Goal: Use online tool/utility: Utilize a website feature to perform a specific function

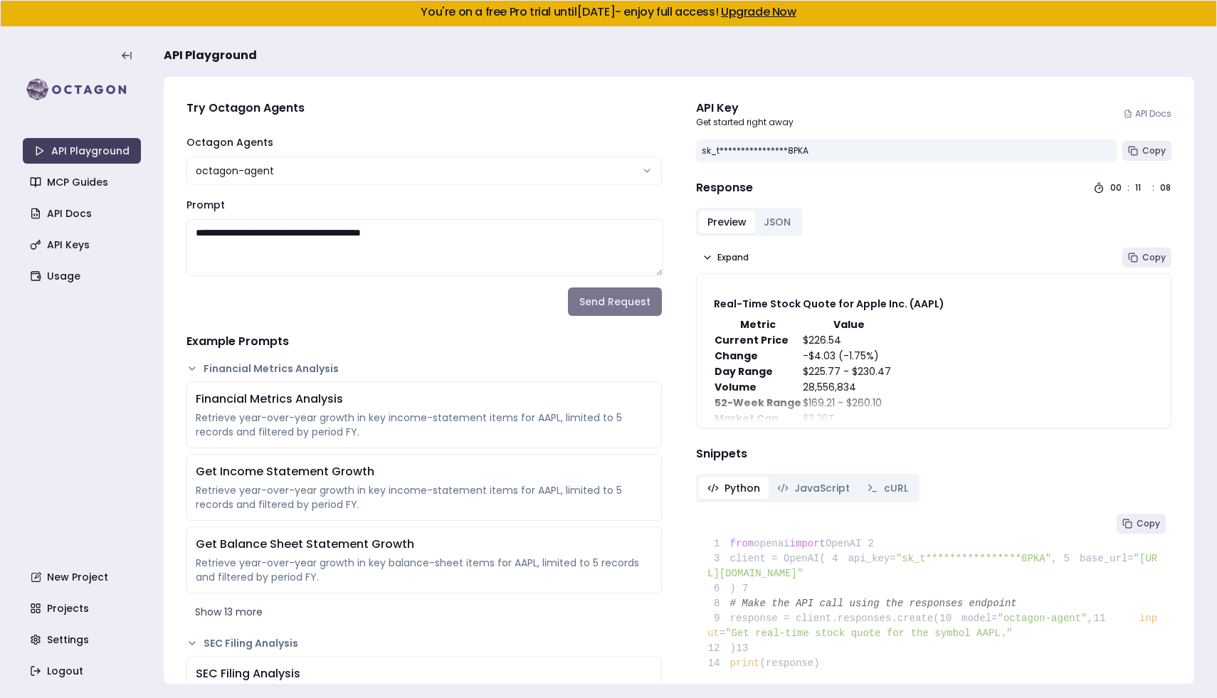
click at [603, 296] on button "Send Request" at bounding box center [615, 302] width 94 height 28
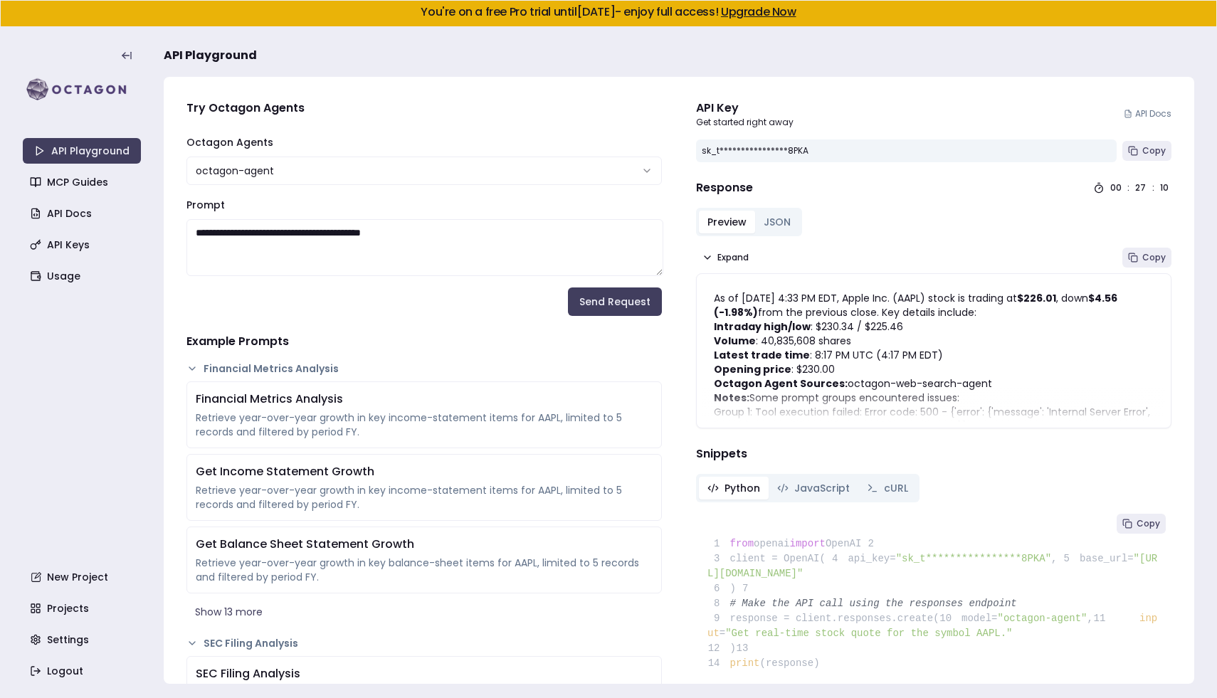
click at [827, 404] on p "Notes: Some prompt groups encountered issues:" at bounding box center [934, 398] width 440 height 14
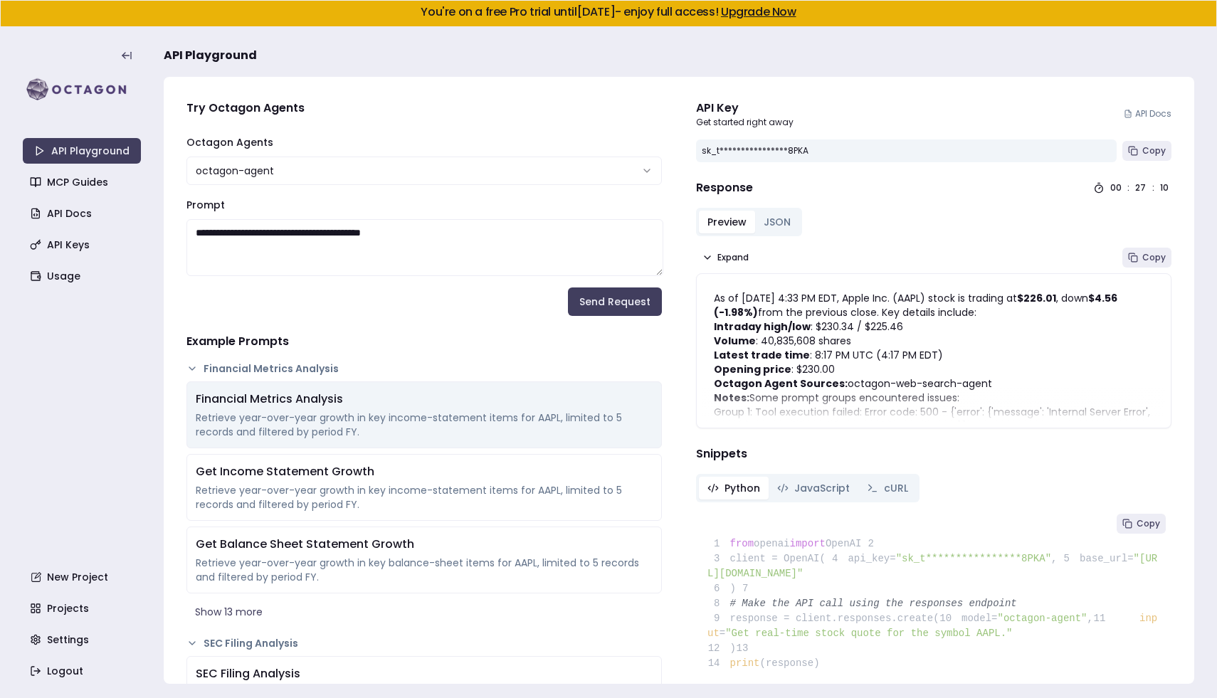
click at [533, 440] on div "Financial Metrics Analysis Retrieve year-over-year growth in key income-stateme…" at bounding box center [425, 415] width 476 height 67
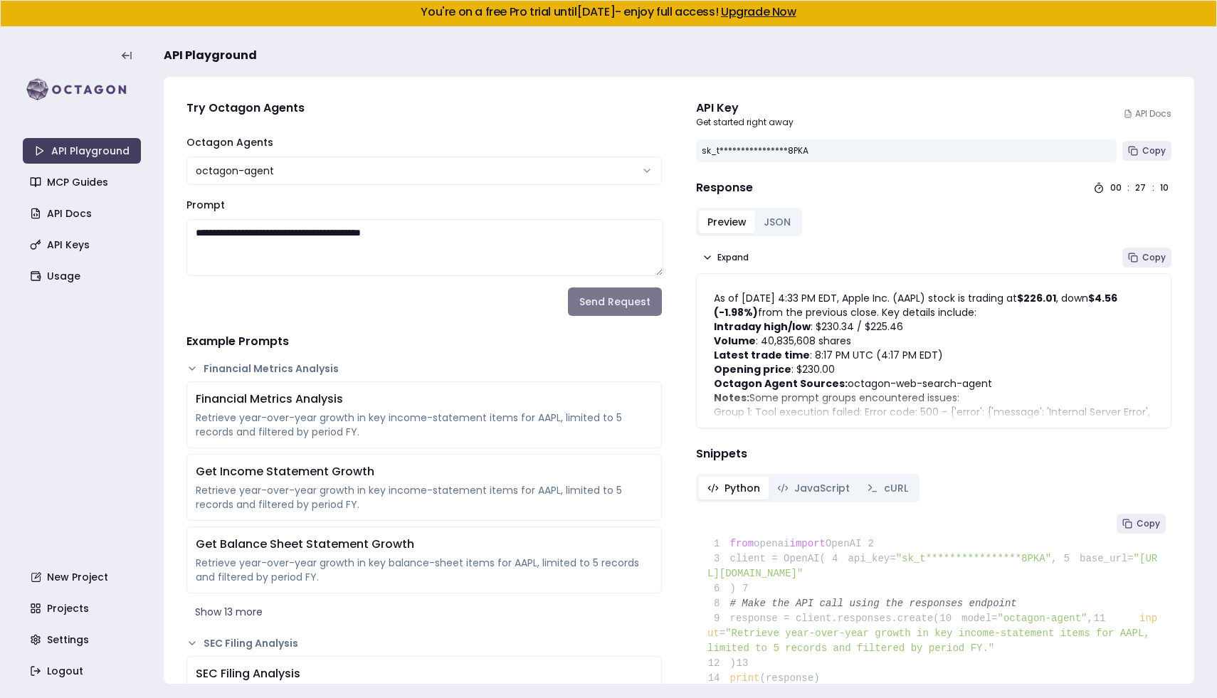
click at [623, 307] on button "Send Request" at bounding box center [615, 302] width 94 height 28
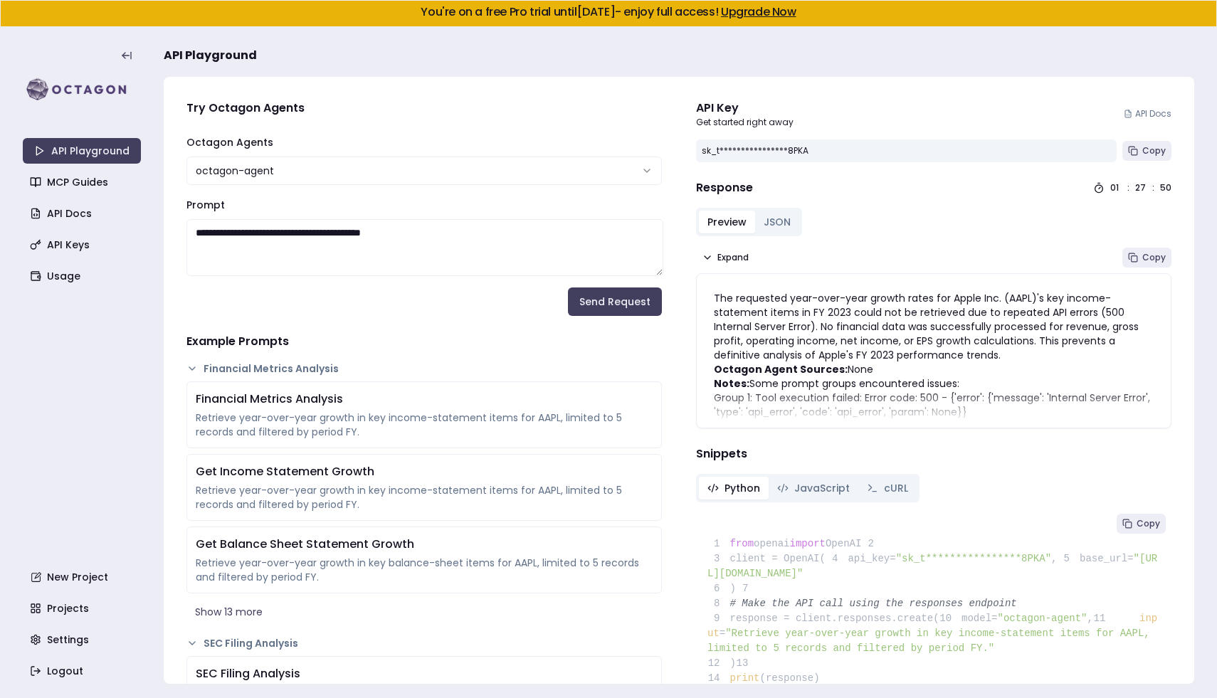
click at [871, 417] on li "Group 1: Tool execution failed: Error code: 500 - {'error': {'message': 'Intern…" at bounding box center [934, 405] width 440 height 28
click at [871, 399] on li "Group 1: Tool execution failed: Error code: 500 - {'error': {'message': 'Intern…" at bounding box center [934, 405] width 440 height 28
click at [627, 305] on button "Send Request" at bounding box center [615, 302] width 94 height 28
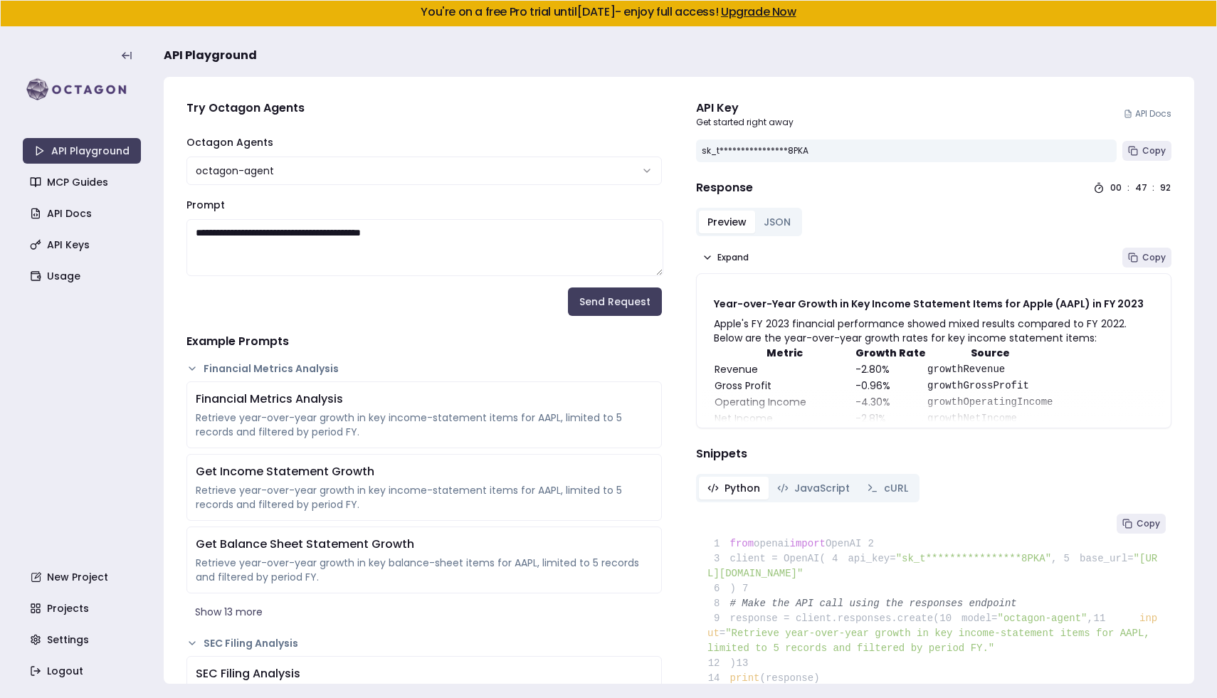
scroll to position [162, 0]
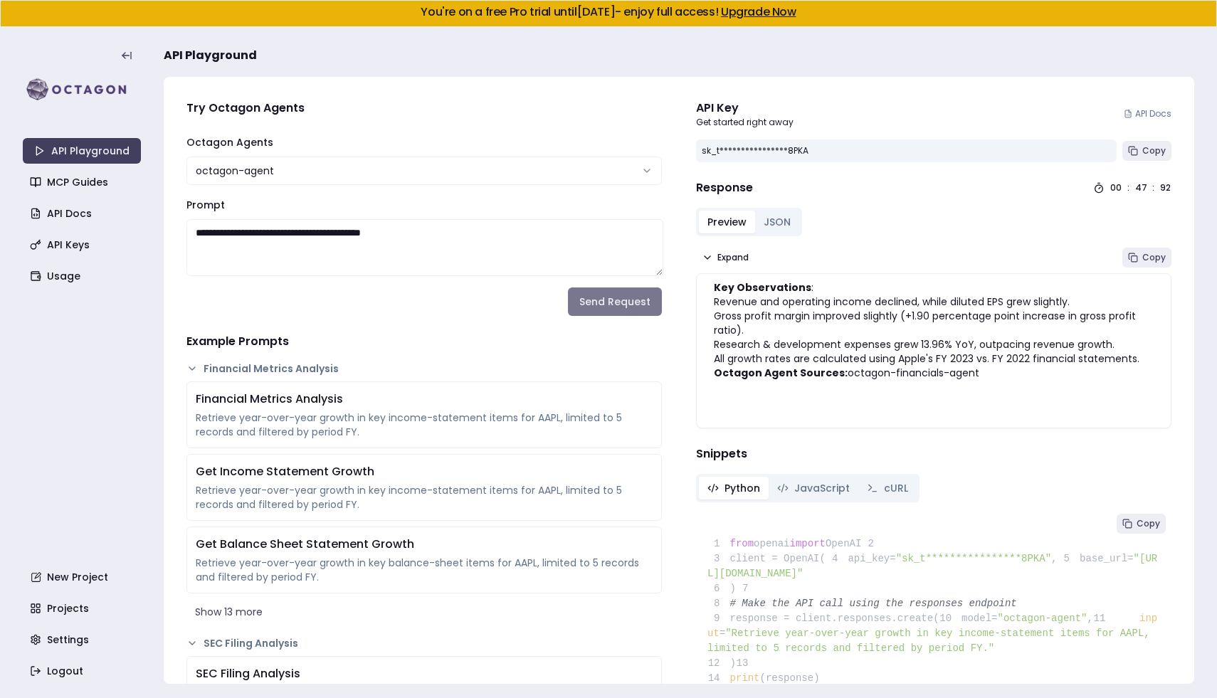
click at [633, 310] on button "Send Request" at bounding box center [615, 302] width 94 height 28
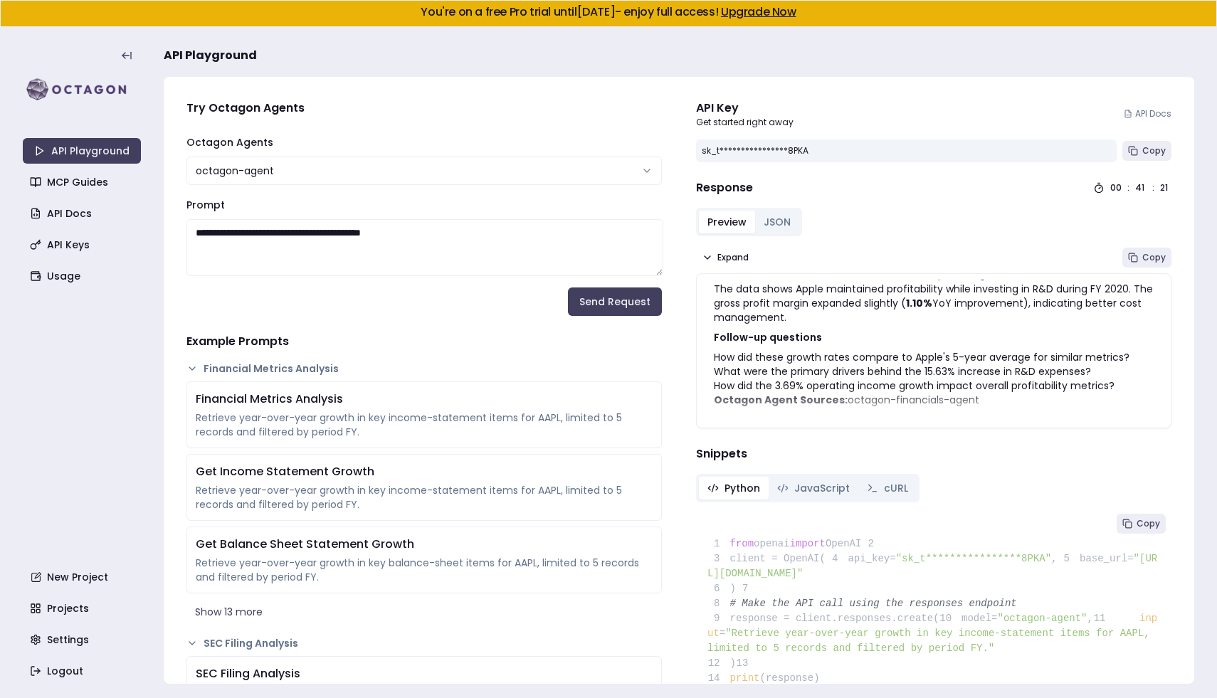
scroll to position [265, 0]
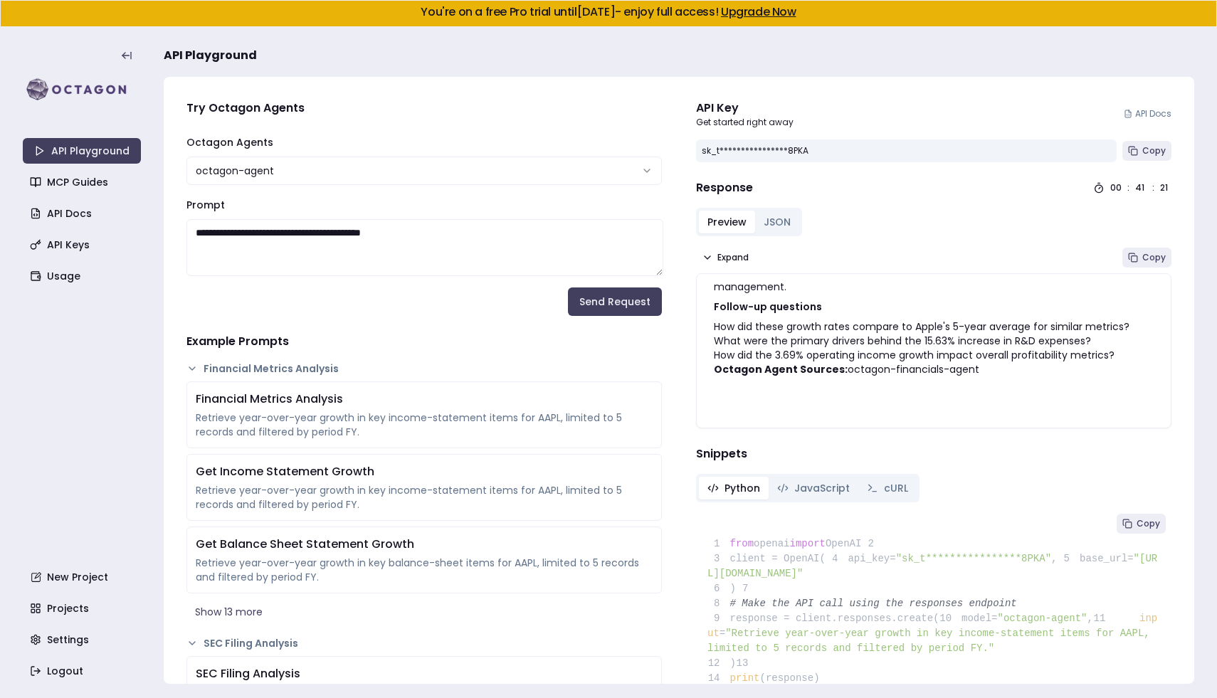
click at [415, 175] on html "**********" at bounding box center [608, 349] width 1217 height 698
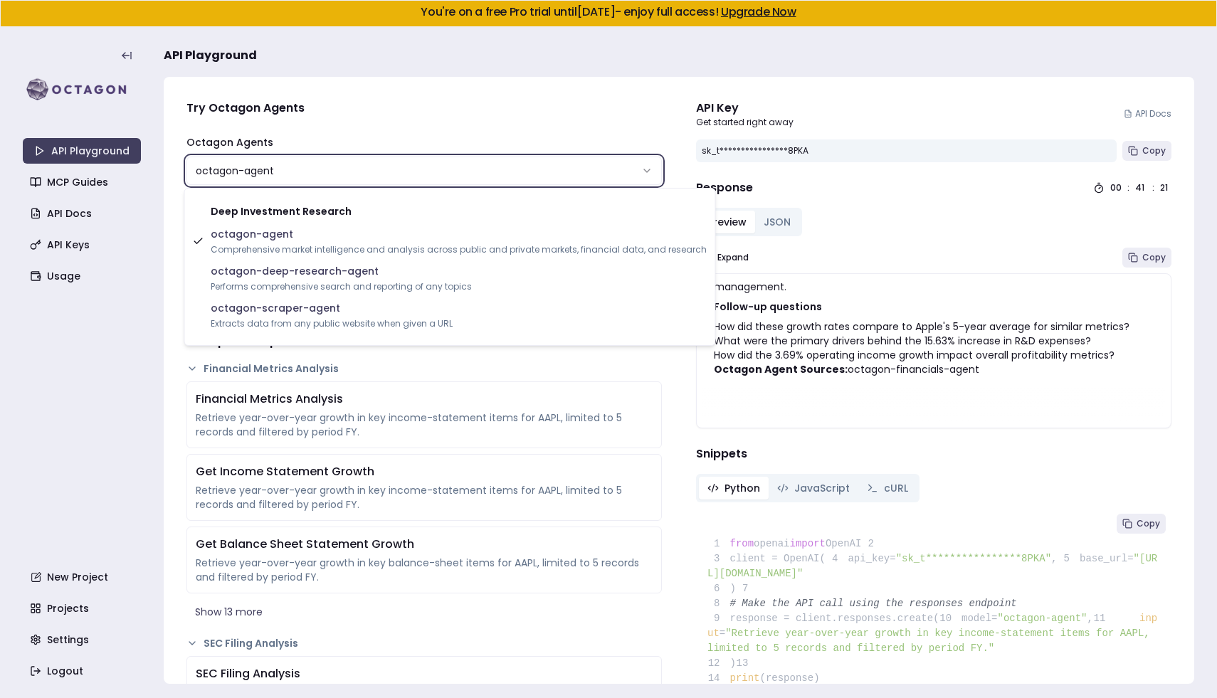
click at [451, 152] on html "**********" at bounding box center [608, 349] width 1217 height 698
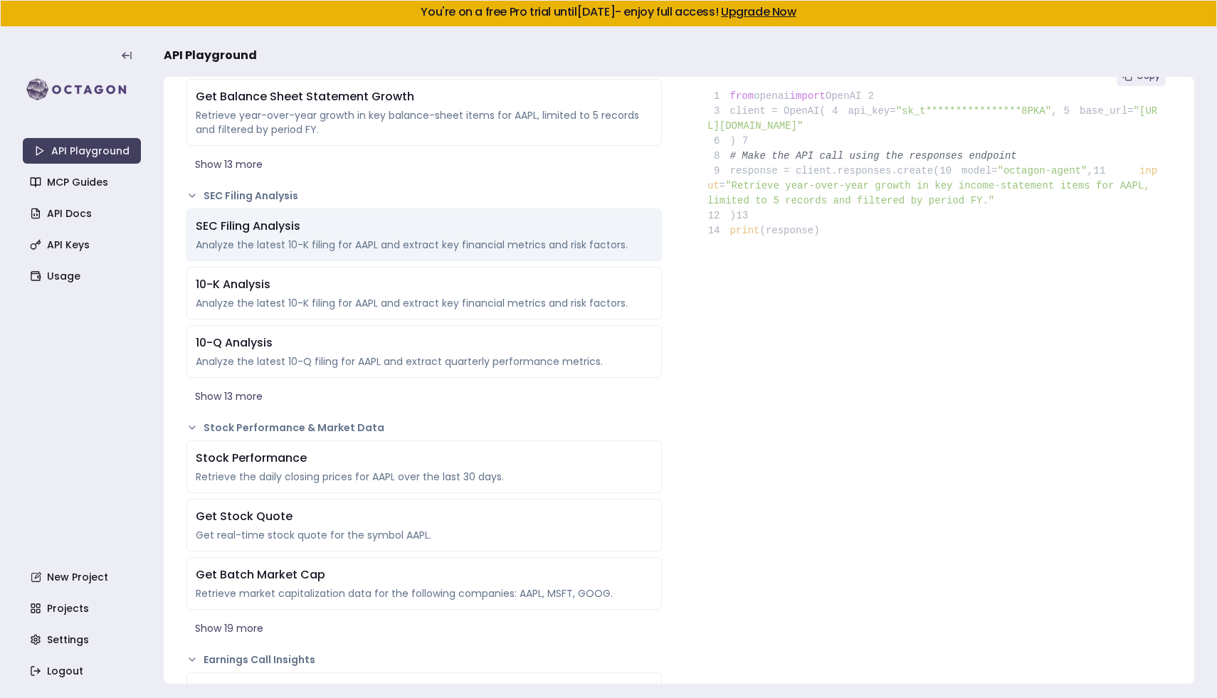
scroll to position [555, 0]
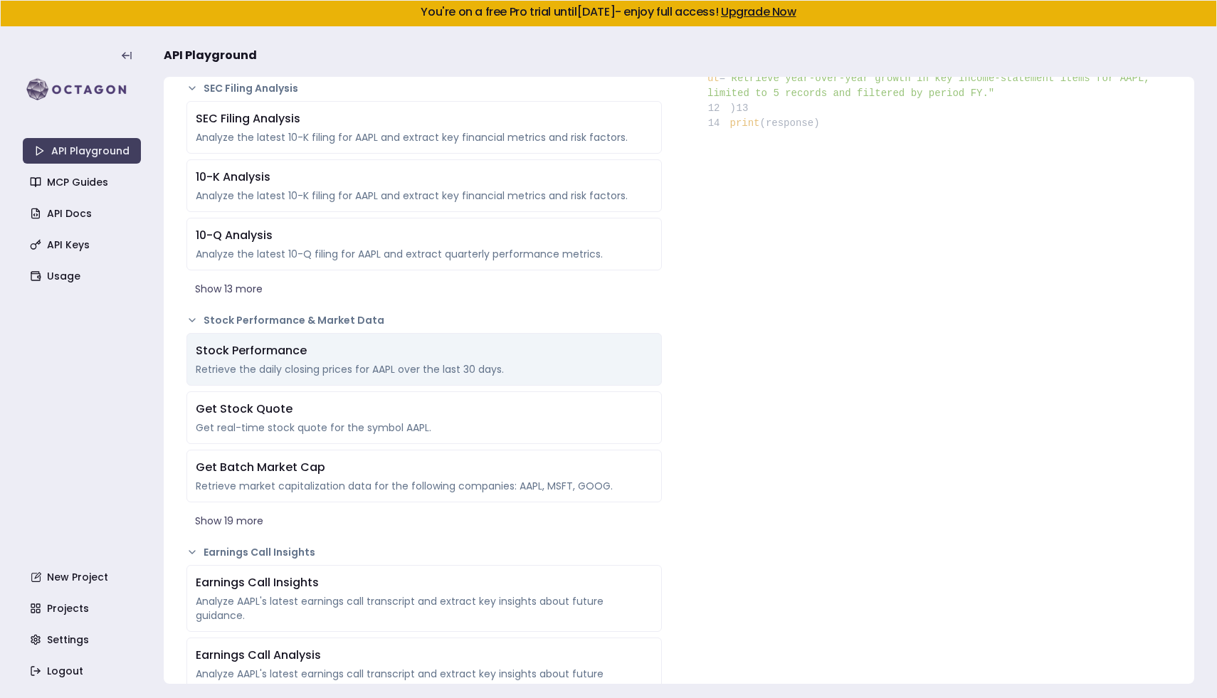
click at [419, 374] on div "Retrieve the daily closing prices for AAPL over the last 30 days." at bounding box center [424, 369] width 457 height 14
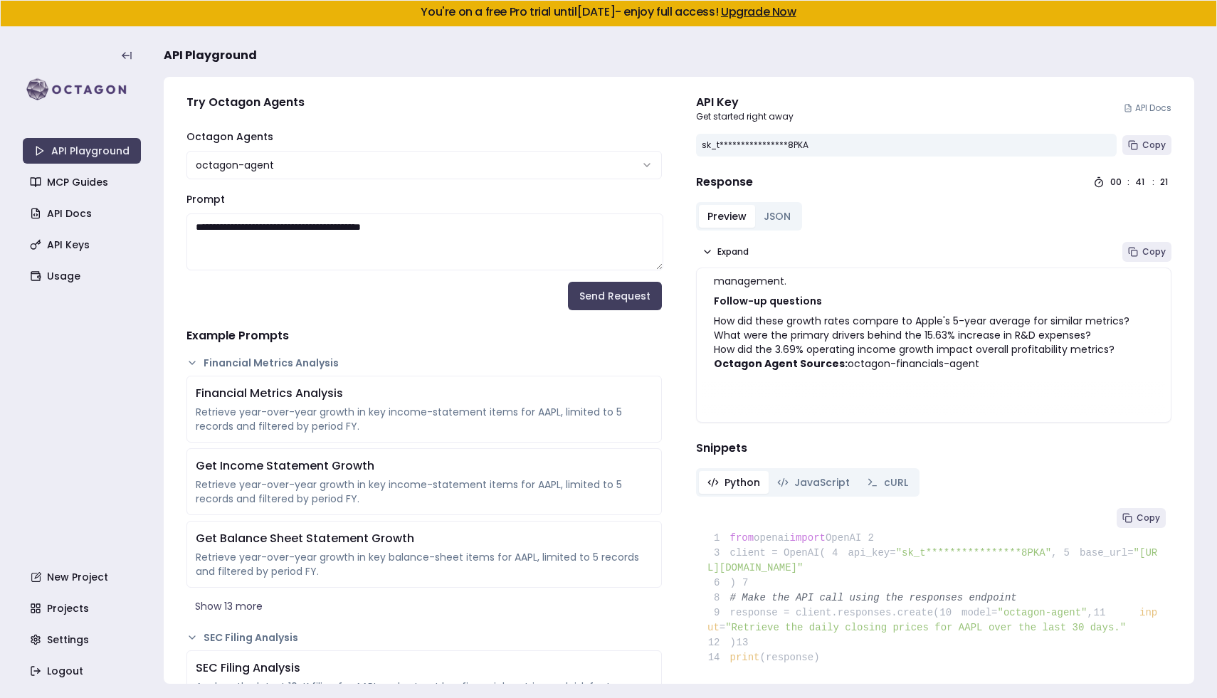
scroll to position [0, 0]
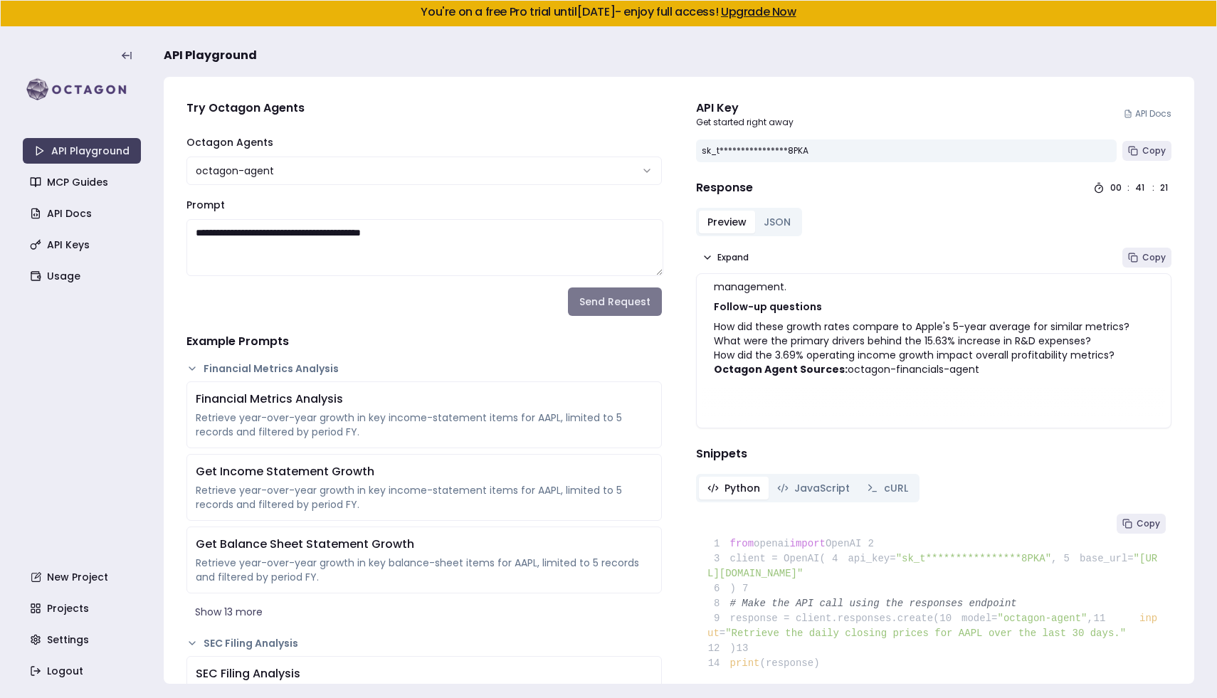
click at [576, 308] on button "Send Request" at bounding box center [615, 302] width 94 height 28
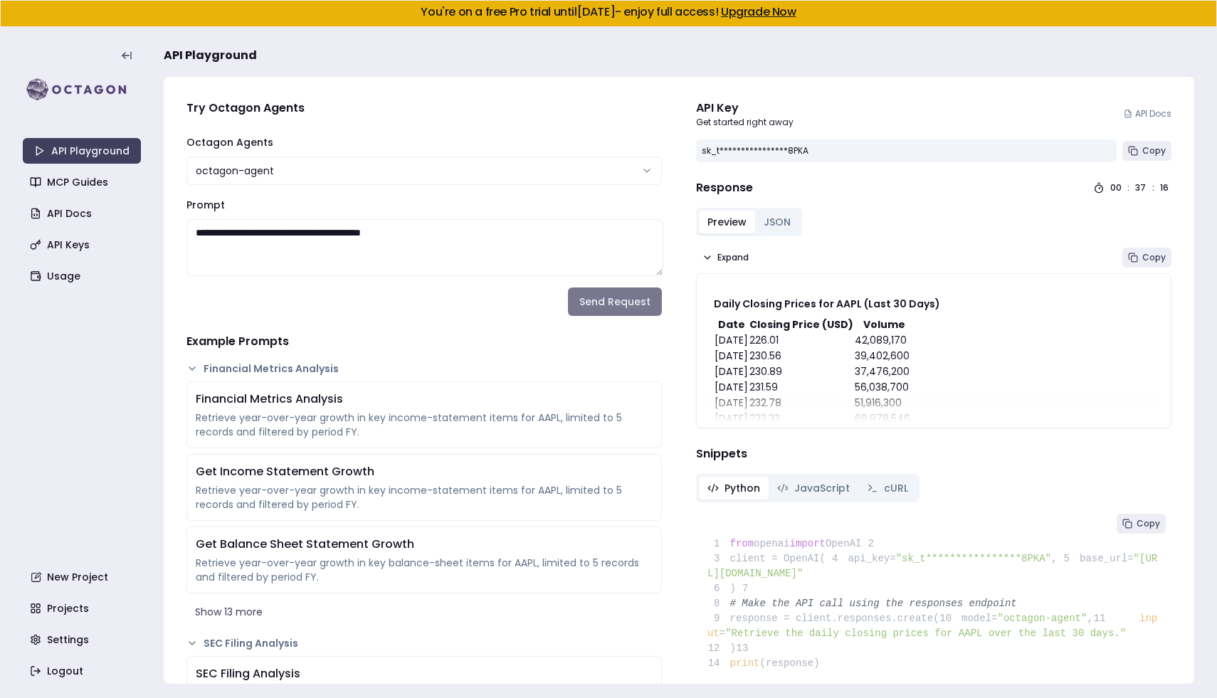
click at [599, 305] on button "Send Request" at bounding box center [615, 302] width 94 height 28
click at [614, 303] on button "Send Request" at bounding box center [615, 302] width 94 height 28
click at [612, 311] on button "Send Request" at bounding box center [615, 302] width 94 height 28
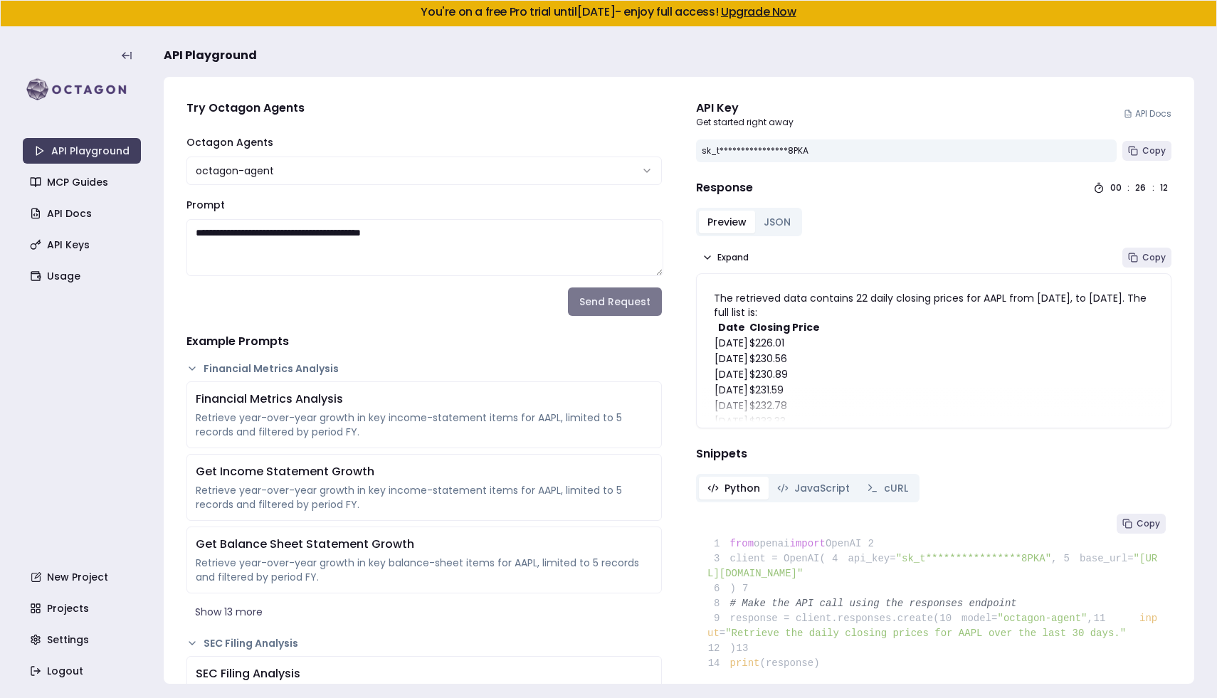
click at [633, 293] on button "Send Request" at bounding box center [615, 302] width 94 height 28
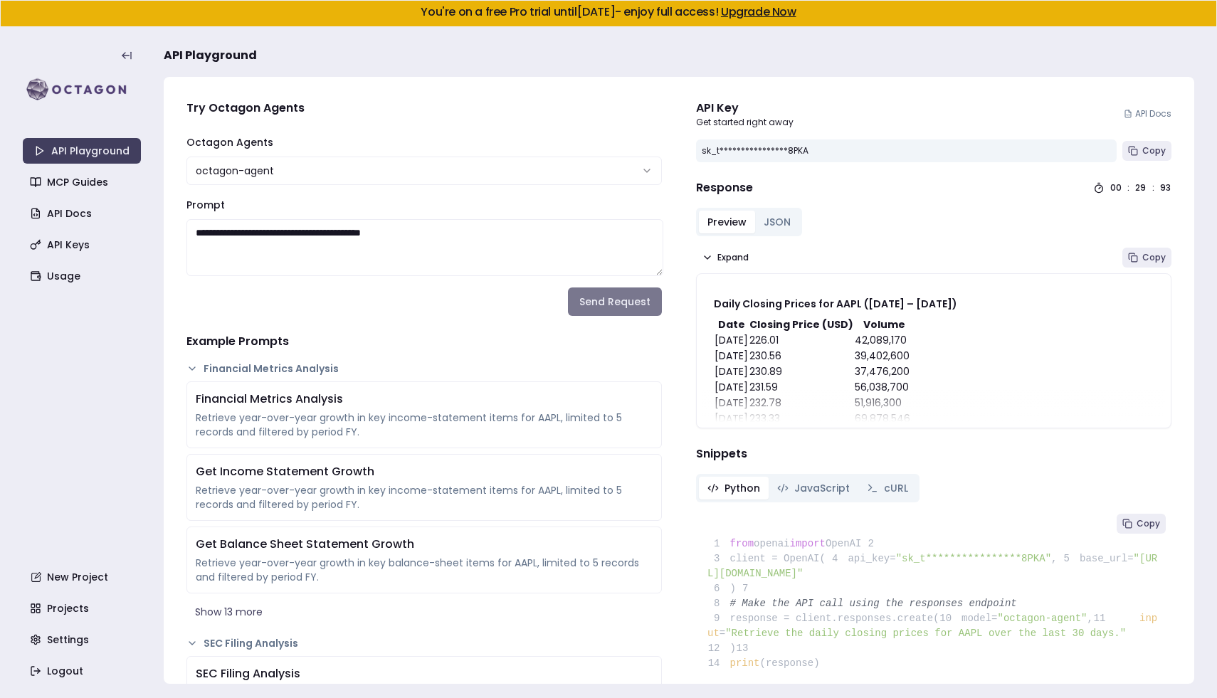
click at [609, 300] on button "Send Request" at bounding box center [615, 302] width 94 height 28
click at [614, 293] on button "Send Request" at bounding box center [615, 302] width 94 height 28
click at [609, 306] on button "Send Request" at bounding box center [615, 302] width 94 height 28
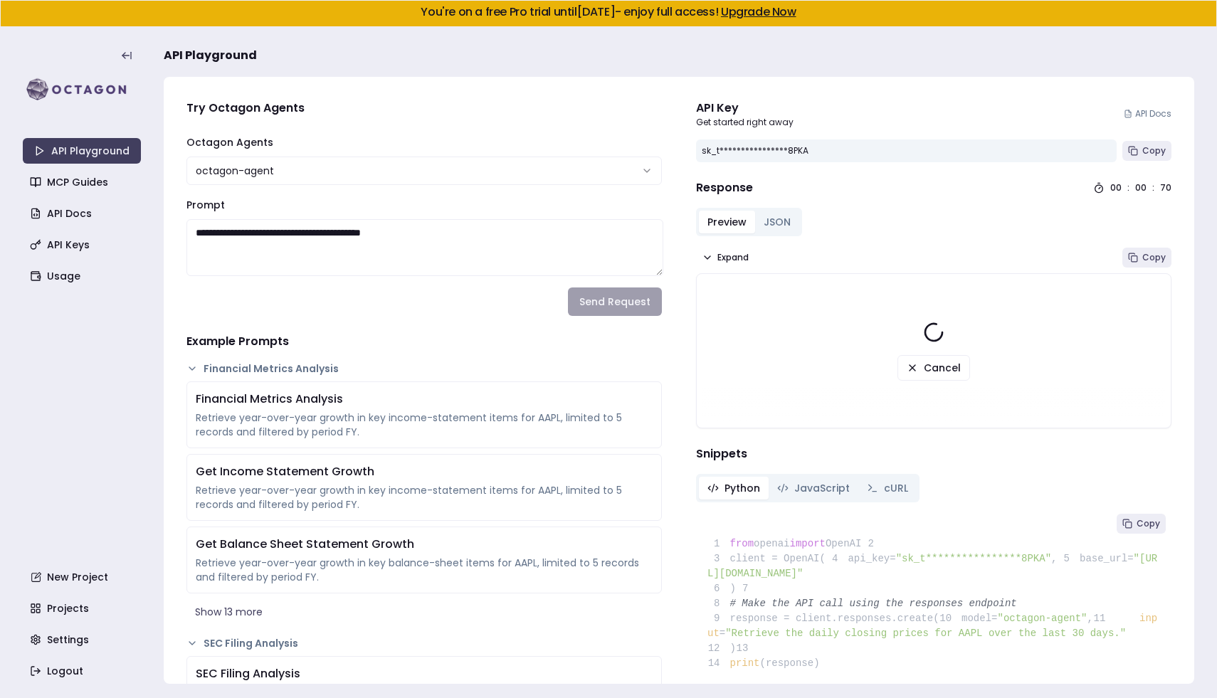
click at [507, 335] on h4 "Example Prompts" at bounding box center [425, 341] width 476 height 17
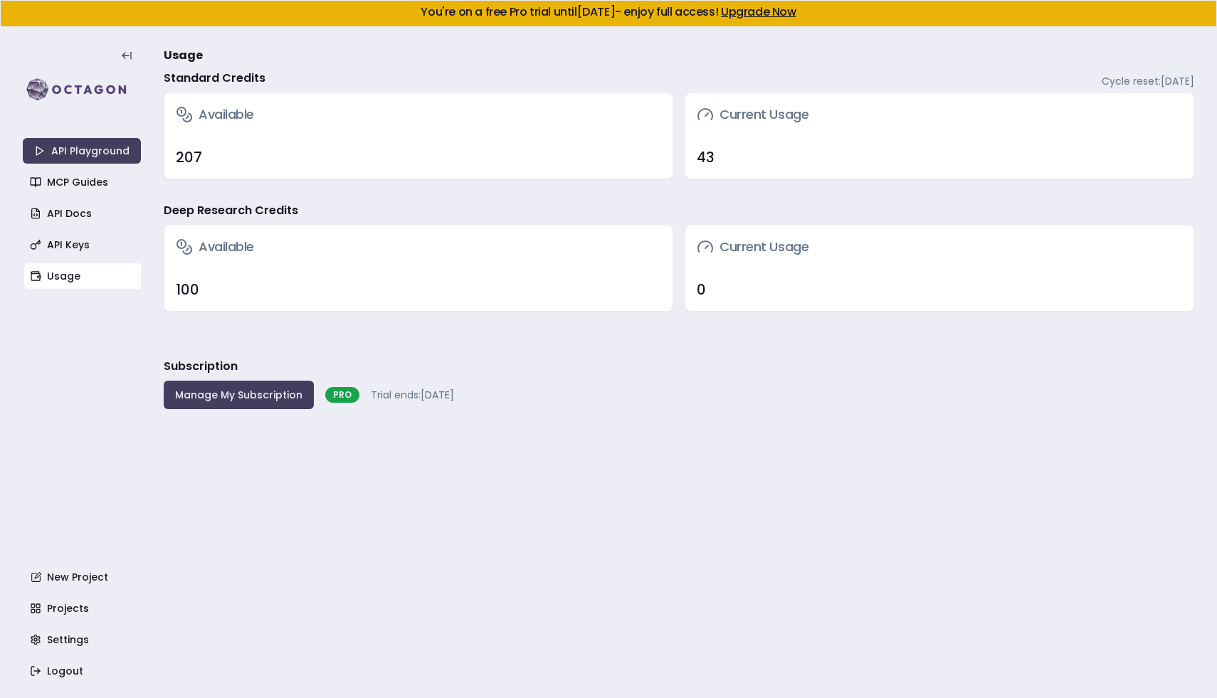
click at [722, 414] on main "Usage Standard Credits Cycle reset: September 20, 2025 Available 207 Current Us…" at bounding box center [679, 362] width 1031 height 671
click at [602, 143] on div "201" at bounding box center [418, 157] width 508 height 43
click at [742, 385] on div "Subscription Manage My Subscription PRO Trial ends: [DATE]" at bounding box center [679, 383] width 1031 height 51
